Goal: Communication & Community: Answer question/provide support

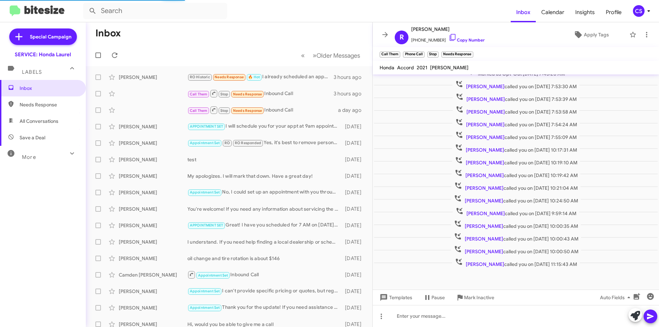
scroll to position [135, 0]
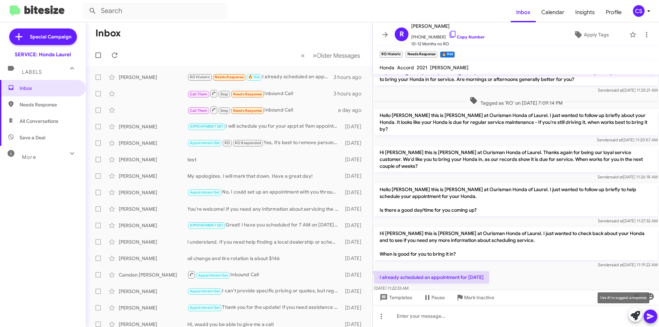
click at [637, 311] on span at bounding box center [636, 315] width 10 height 15
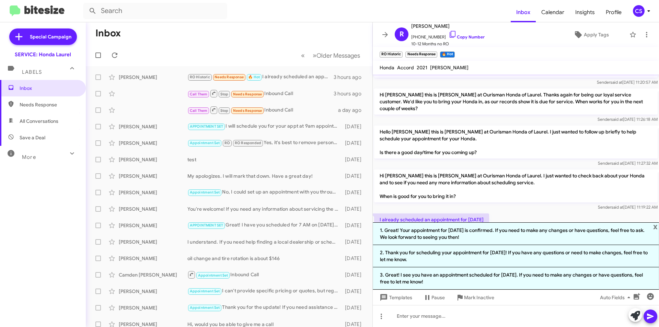
scroll to position [202, 0]
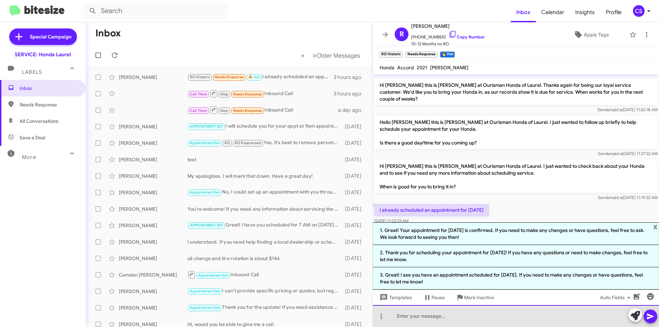
click at [467, 308] on div at bounding box center [516, 316] width 286 height 22
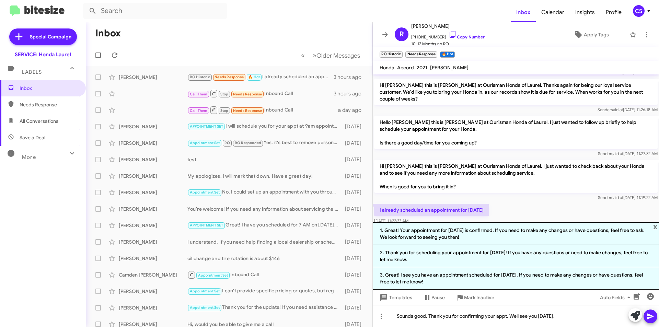
drag, startPoint x: 516, startPoint y: 316, endPoint x: 501, endPoint y: 217, distance: 100.1
click at [501, 226] on div at bounding box center [516, 234] width 286 height 17
click at [516, 316] on div "Sounds good. Thank you for confirming your appt. Well see you [DATE]." at bounding box center [516, 316] width 286 height 22
click at [653, 315] on icon at bounding box center [651, 317] width 8 height 8
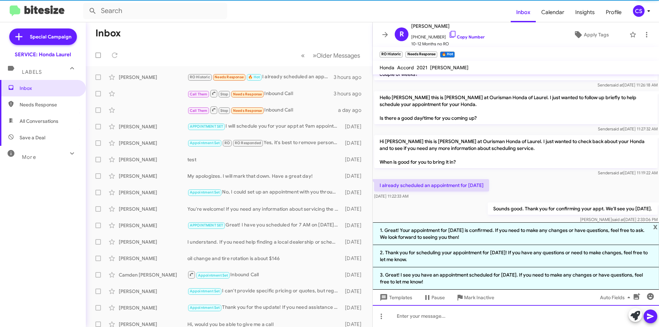
scroll to position [227, 0]
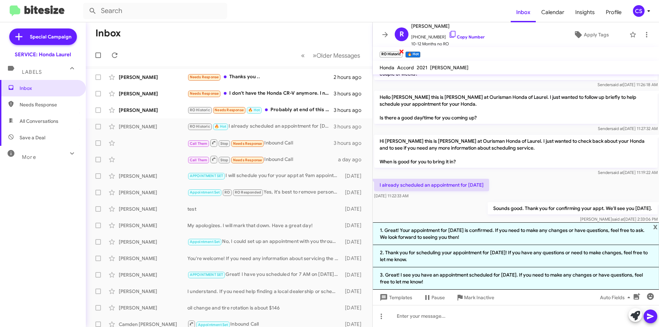
click at [401, 48] on span "×" at bounding box center [401, 51] width 5 height 8
click at [394, 51] on span "×" at bounding box center [393, 51] width 5 height 8
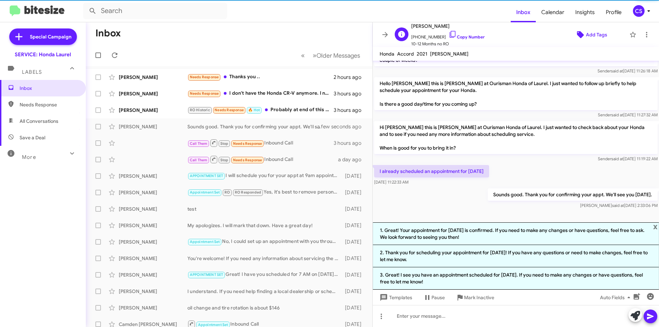
scroll to position [213, 0]
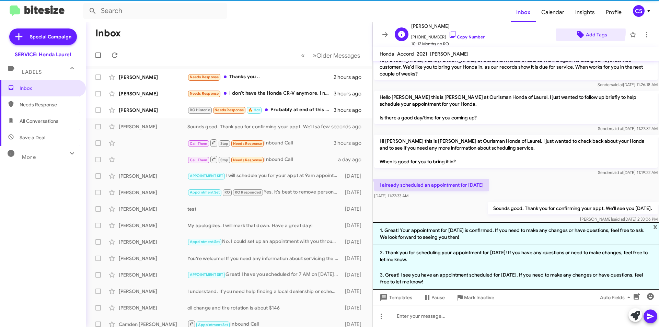
click at [586, 32] on span "Add Tags" at bounding box center [596, 35] width 21 height 12
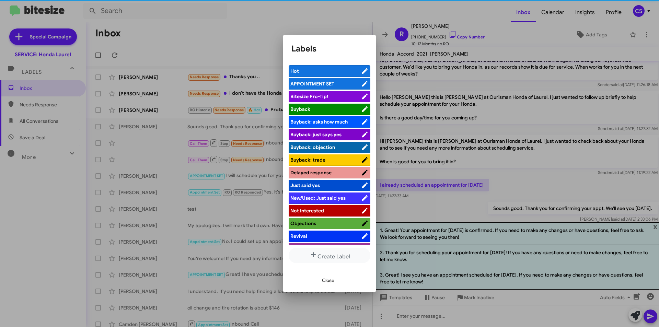
click at [314, 78] on li "APPOINTMENT SET" at bounding box center [330, 83] width 82 height 11
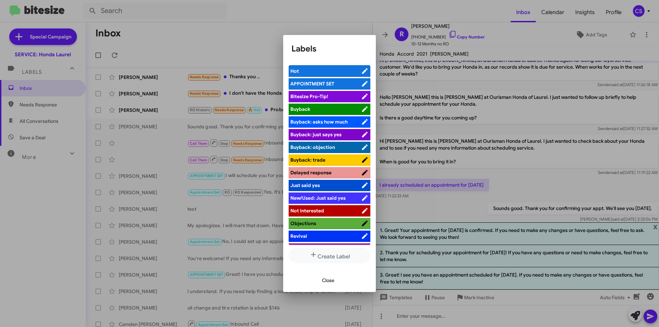
click at [333, 83] on span "APPOINTMENT SET" at bounding box center [313, 84] width 44 height 6
click at [387, 28] on div at bounding box center [329, 163] width 659 height 327
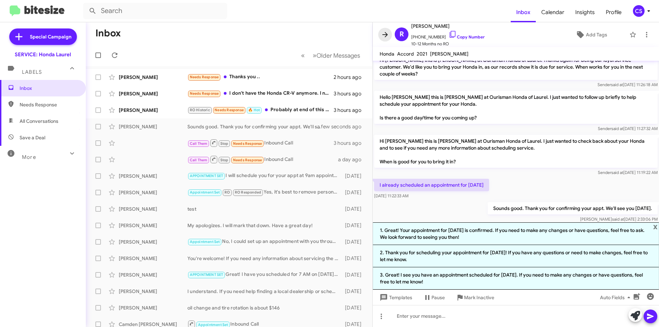
click at [383, 34] on icon at bounding box center [385, 34] width 5 height 5
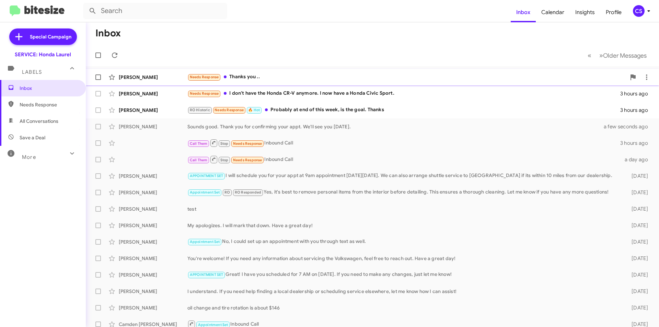
click at [305, 74] on div "Needs Response Thanks you .." at bounding box center [407, 77] width 439 height 8
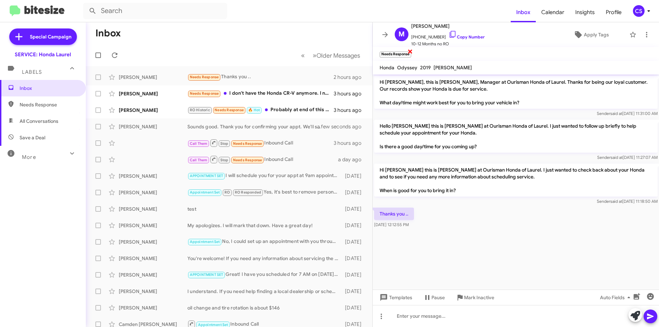
click at [411, 50] on span "×" at bounding box center [410, 51] width 5 height 8
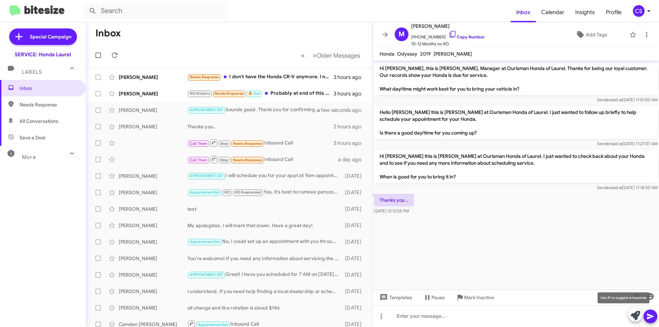
click at [634, 315] on icon at bounding box center [636, 316] width 10 height 10
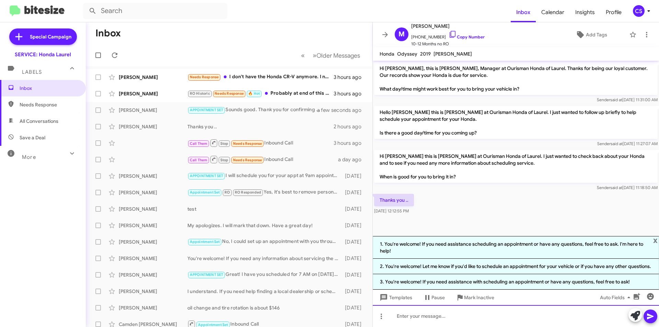
click at [450, 320] on div at bounding box center [516, 316] width 286 height 22
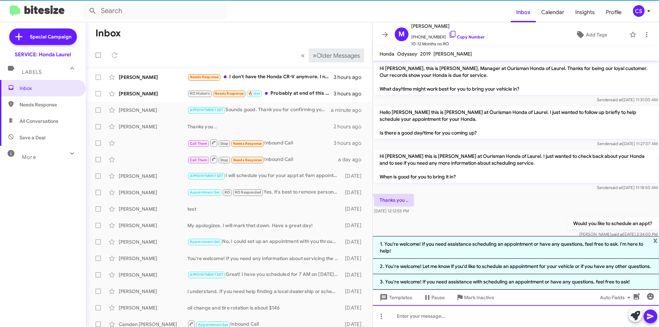
scroll to position [19, 0]
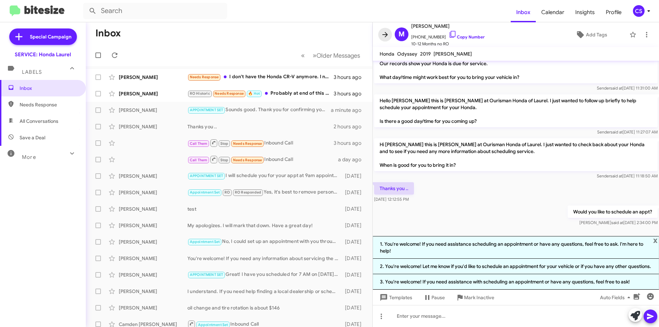
click at [387, 32] on icon at bounding box center [385, 35] width 8 height 8
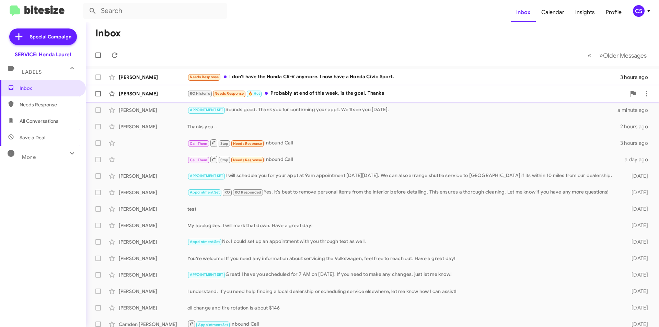
click at [327, 88] on div "[PERSON_NAME] RO Historic Needs Response 🔥 Hot Probably at end of this week, is…" at bounding box center [372, 94] width 563 height 14
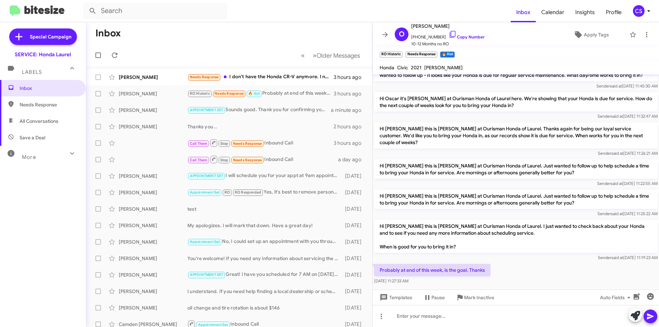
scroll to position [237, 0]
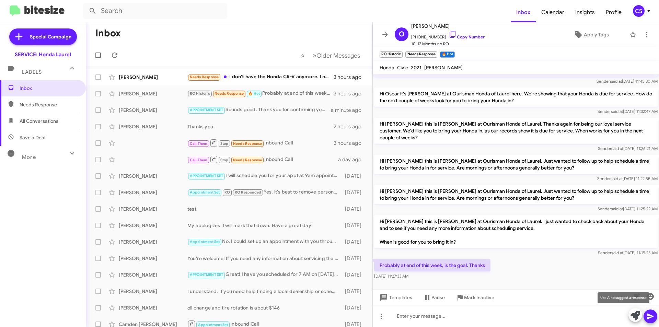
click at [636, 314] on icon at bounding box center [636, 316] width 10 height 10
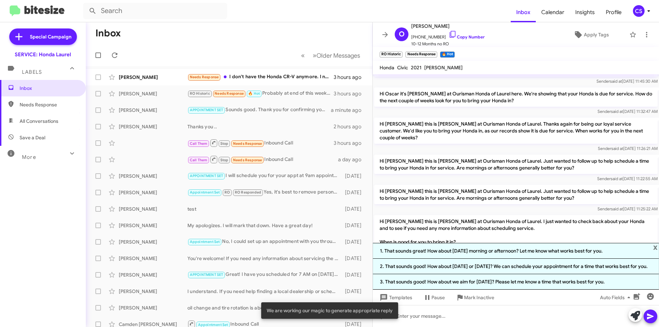
scroll to position [291, 0]
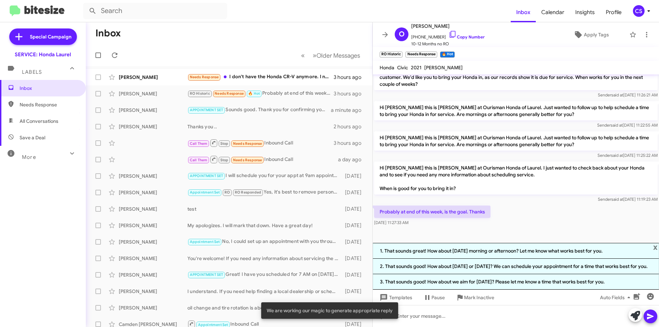
click at [461, 305] on div "Templates Pause Mark Inactive Auto Fields" at bounding box center [516, 297] width 286 height 15
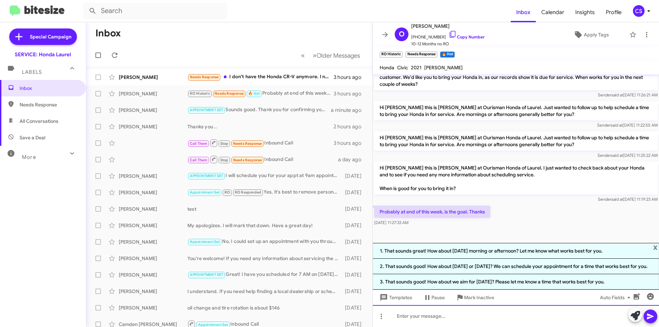
click at [448, 316] on div at bounding box center [516, 316] width 286 height 22
drag, startPoint x: 411, startPoint y: 317, endPoint x: 403, endPoint y: 315, distance: 7.9
click at [403, 315] on div "Your welcome. You can reply back to this whenever you have time to come by and …" at bounding box center [516, 316] width 286 height 22
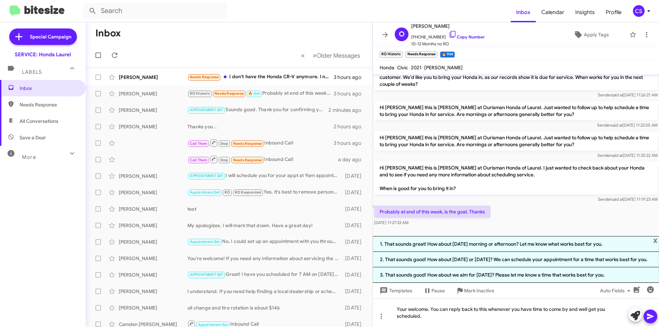
drag, startPoint x: 405, startPoint y: 310, endPoint x: 515, endPoint y: 190, distance: 162.1
click at [515, 190] on div "Hi [PERSON_NAME] this is [PERSON_NAME] at Ourisman Honda of Laurel. I just want…" at bounding box center [516, 182] width 286 height 44
click at [430, 310] on div "Your welcome. You can reply back to this whenever you have time to come by and …" at bounding box center [516, 312] width 286 height 29
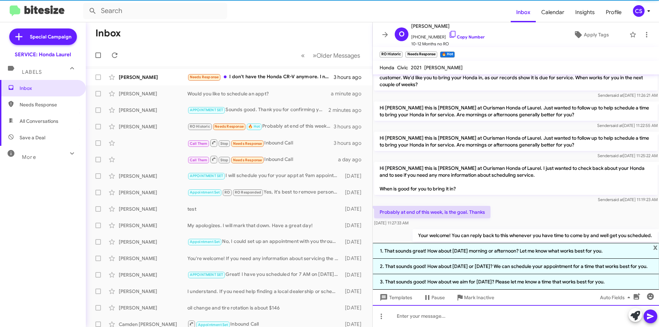
scroll to position [316, 0]
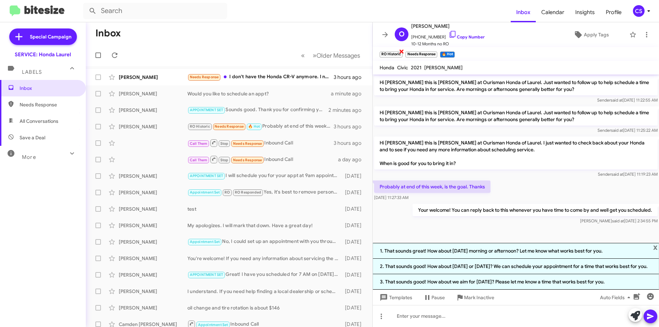
click at [401, 49] on span "×" at bounding box center [401, 51] width 5 height 8
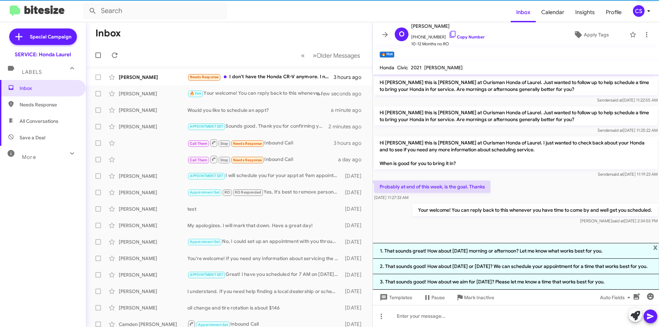
click at [387, 37] on icon at bounding box center [385, 35] width 8 height 8
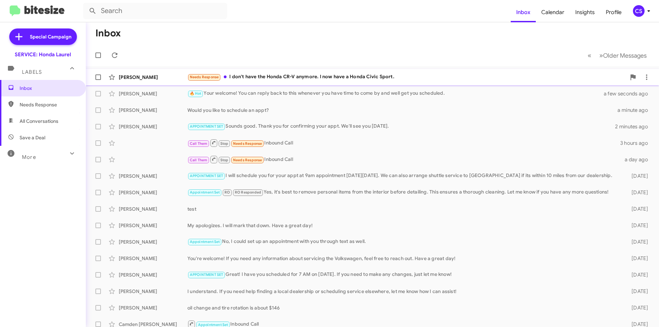
click at [294, 80] on div "Needs Response I don't have the Honda CR-V anymore. I now have a Honda Civic Sp…" at bounding box center [407, 77] width 439 height 8
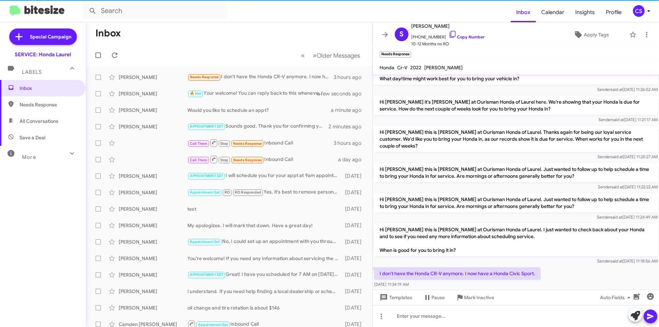
scroll to position [29, 0]
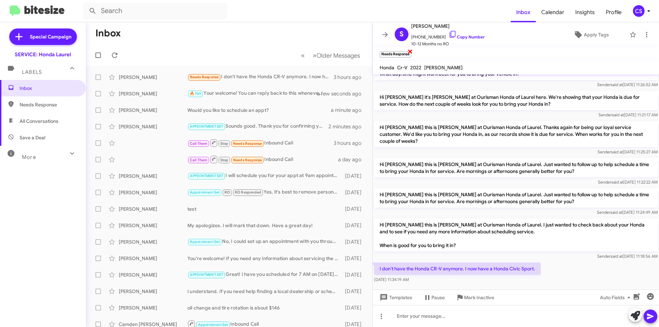
click at [411, 51] on span "×" at bounding box center [410, 51] width 5 height 8
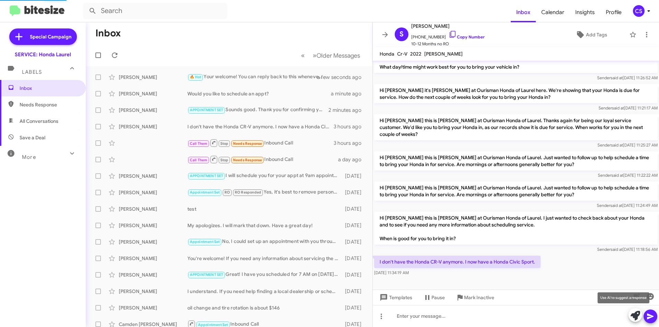
scroll to position [15, 0]
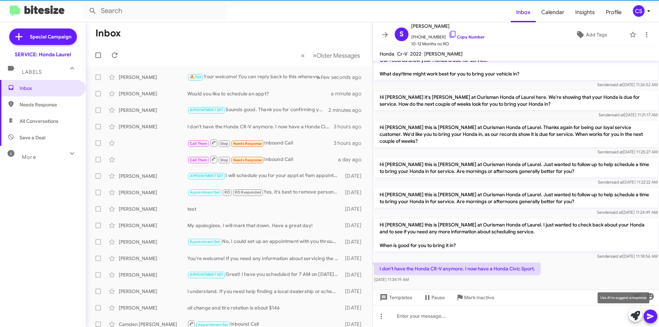
click at [635, 316] on icon at bounding box center [636, 316] width 10 height 10
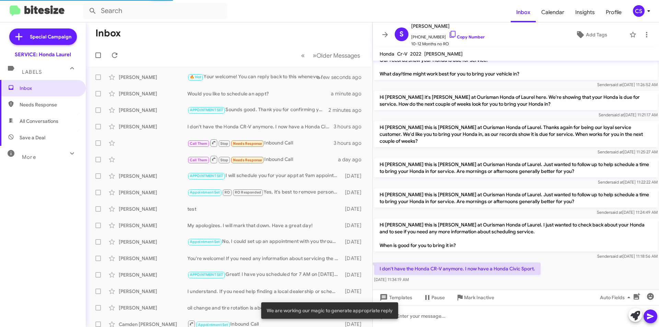
scroll to position [29, 0]
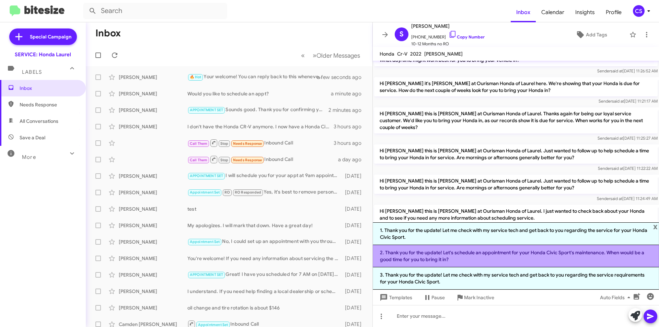
click at [408, 257] on li "2. Thank you for the update! Let's schedule an appointment for your Honda Civic…" at bounding box center [516, 256] width 286 height 22
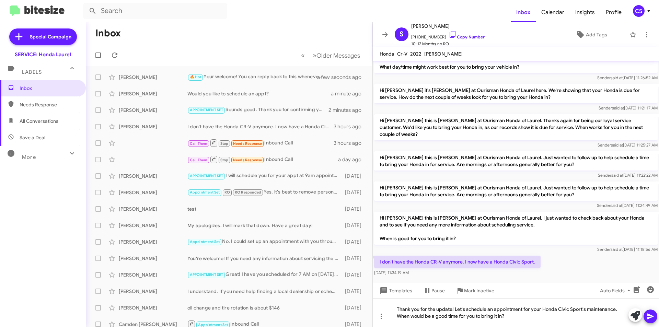
click at [651, 318] on icon at bounding box center [650, 317] width 7 height 6
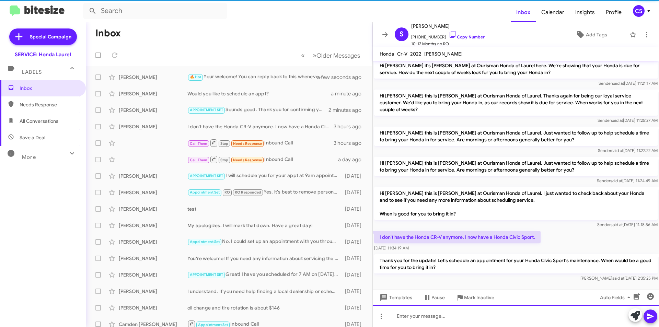
scroll to position [47, 0]
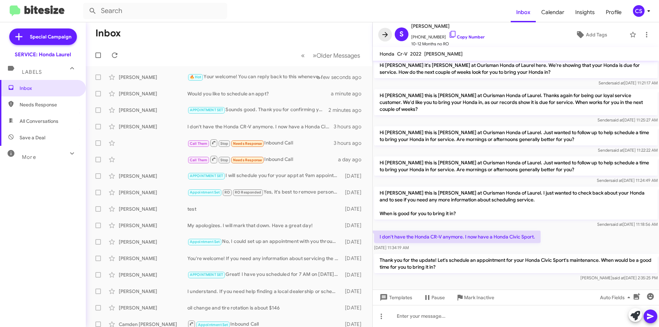
click at [388, 35] on icon at bounding box center [385, 34] width 5 height 5
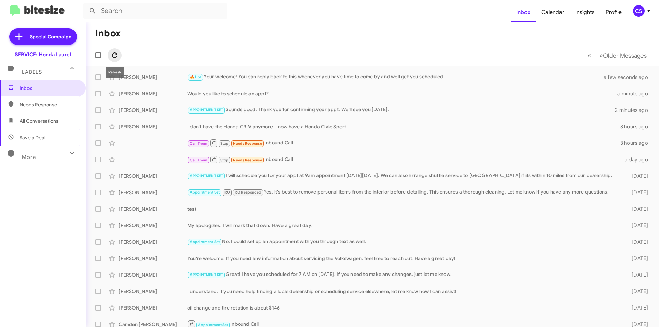
click at [115, 51] on icon at bounding box center [115, 55] width 8 height 8
